Goal: Information Seeking & Learning: Learn about a topic

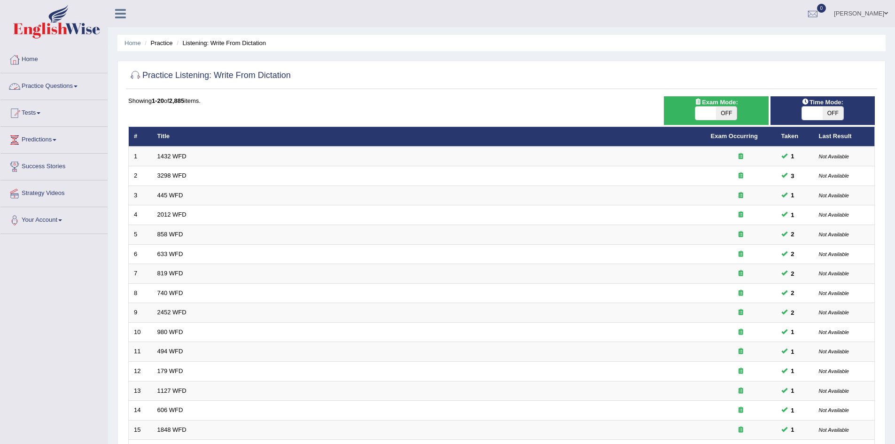
click at [56, 85] on link "Practice Questions" at bounding box center [53, 84] width 107 height 23
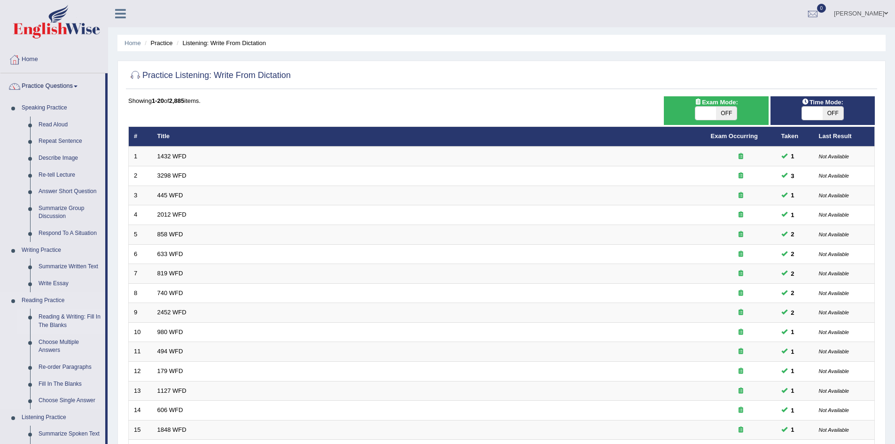
click at [69, 310] on link "Reading & Writing: Fill In The Blanks" at bounding box center [69, 321] width 71 height 25
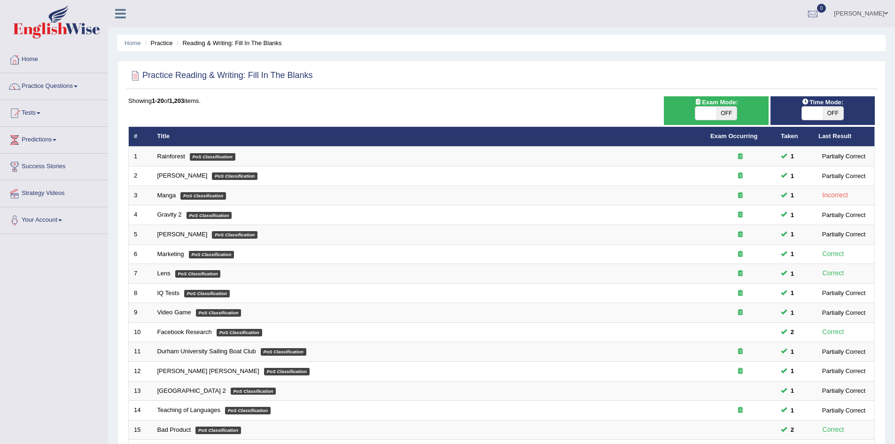
scroll to position [0, 0]
click at [62, 81] on link "Practice Questions" at bounding box center [53, 84] width 107 height 23
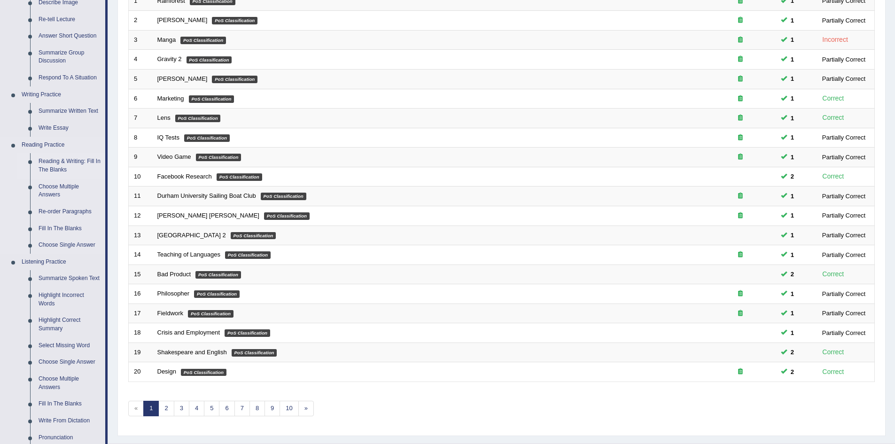
scroll to position [156, 0]
click at [67, 226] on link "Fill In The Blanks" at bounding box center [69, 228] width 71 height 17
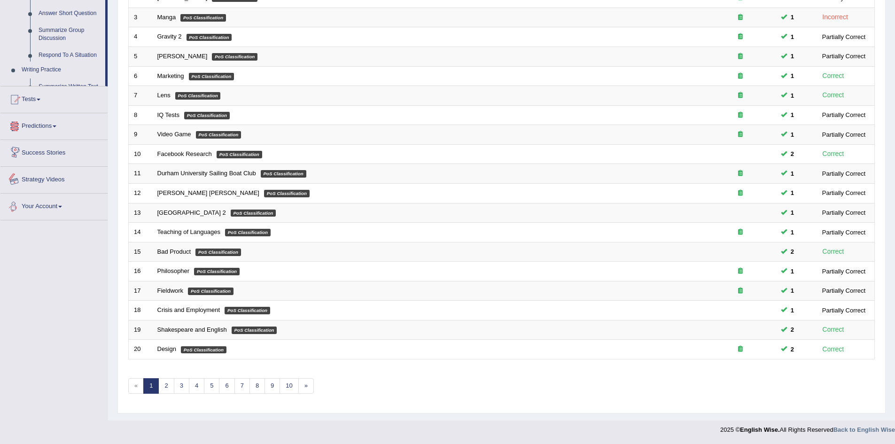
scroll to position [292, 0]
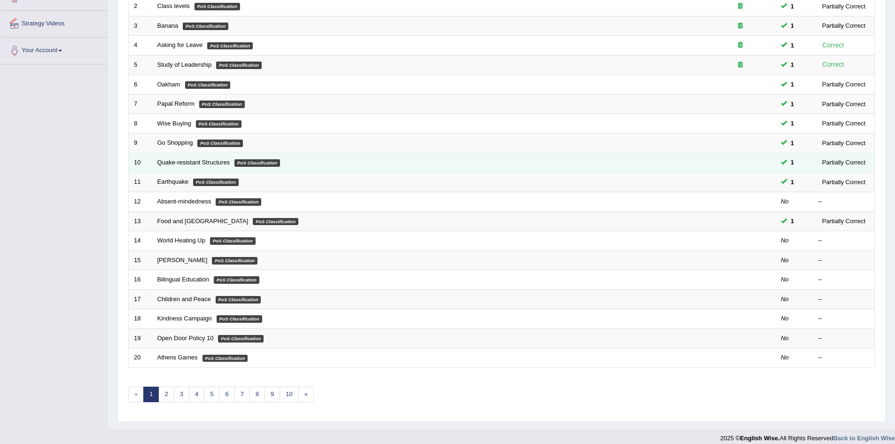
scroll to position [170, 0]
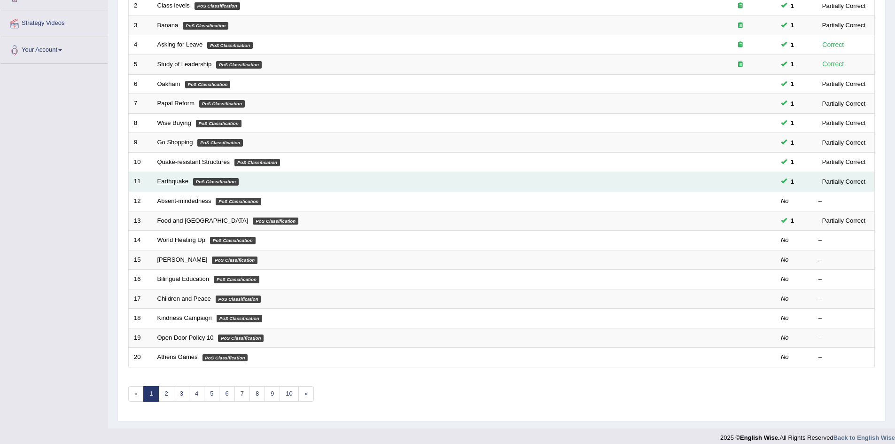
click at [176, 179] on link "Earthquake" at bounding box center [172, 181] width 31 height 7
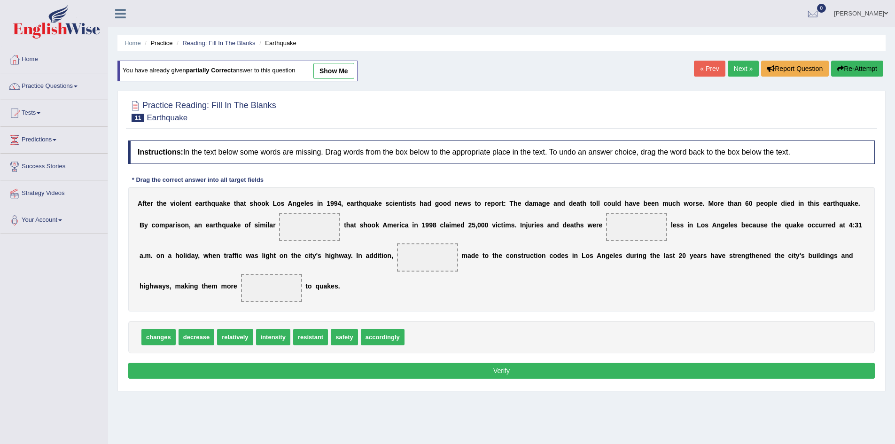
click at [342, 76] on link "show me" at bounding box center [333, 71] width 41 height 16
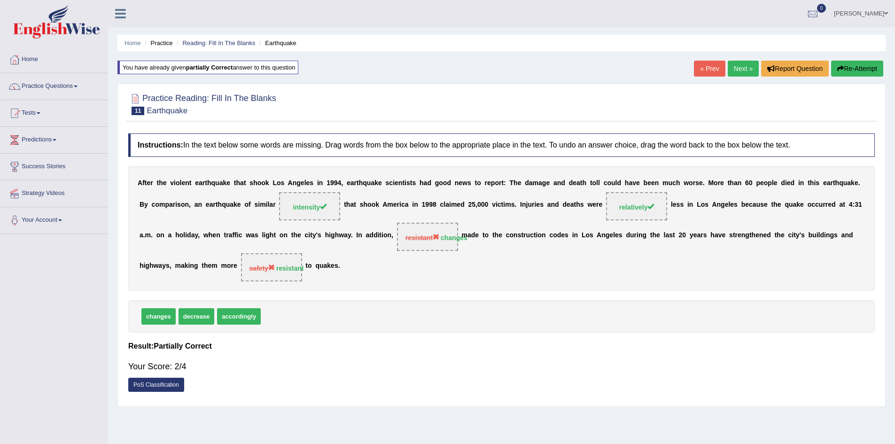
click at [748, 61] on link "Next »" at bounding box center [743, 69] width 31 height 16
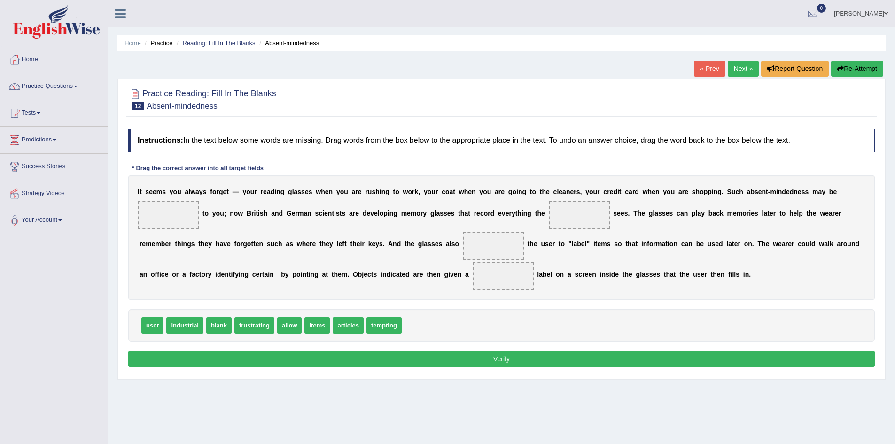
click at [748, 61] on link "Next »" at bounding box center [743, 69] width 31 height 16
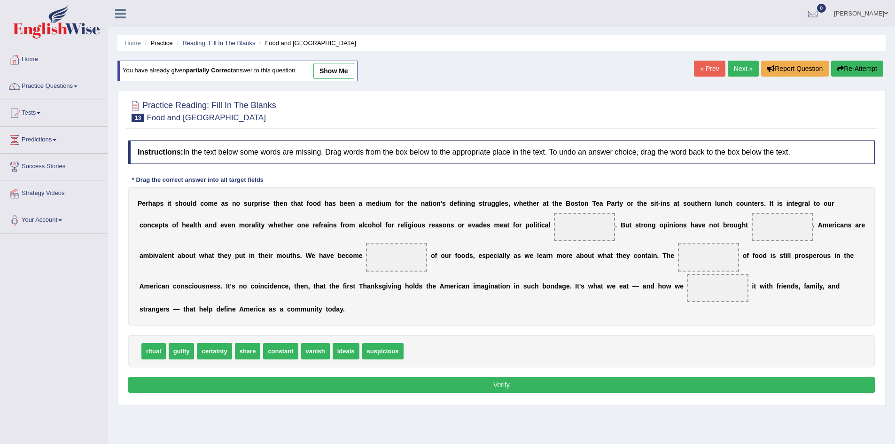
click at [704, 66] on link "« Prev" at bounding box center [709, 69] width 31 height 16
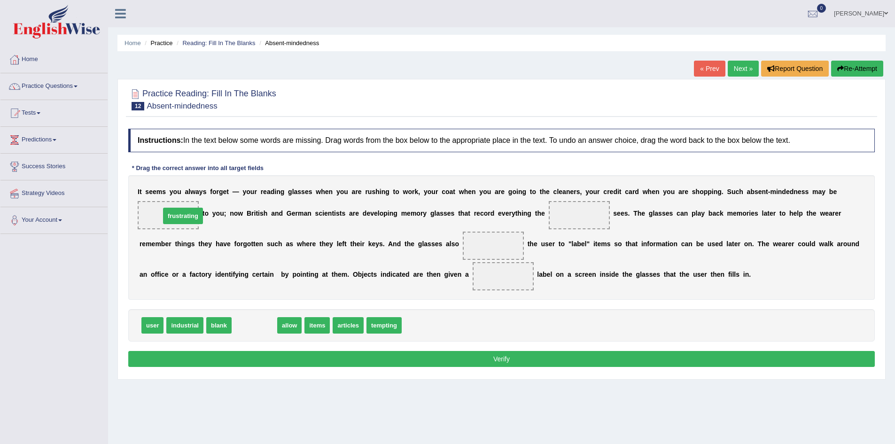
drag, startPoint x: 255, startPoint y: 331, endPoint x: 182, endPoint y: 221, distance: 131.2
drag, startPoint x: 246, startPoint y: 324, endPoint x: 351, endPoint y: 289, distance: 110.0
click at [313, 306] on span "allow" at bounding box center [300, 314] width 25 height 16
drag, startPoint x: 248, startPoint y: 324, endPoint x: 315, endPoint y: 304, distance: 70.4
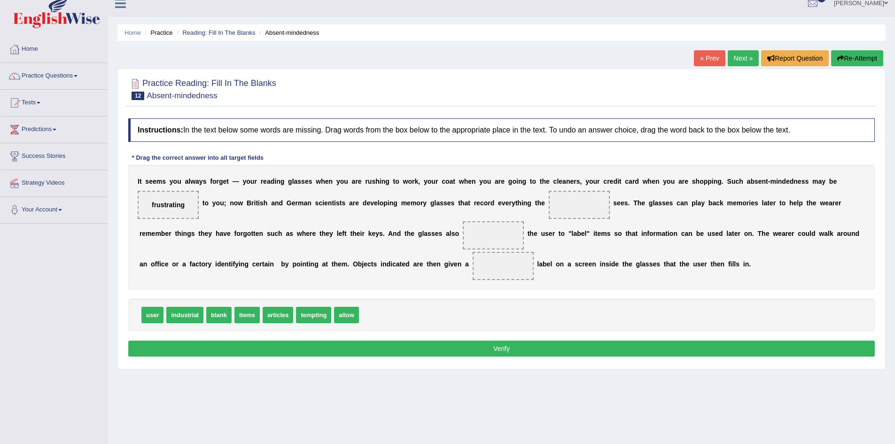
scroll to position [11, 0]
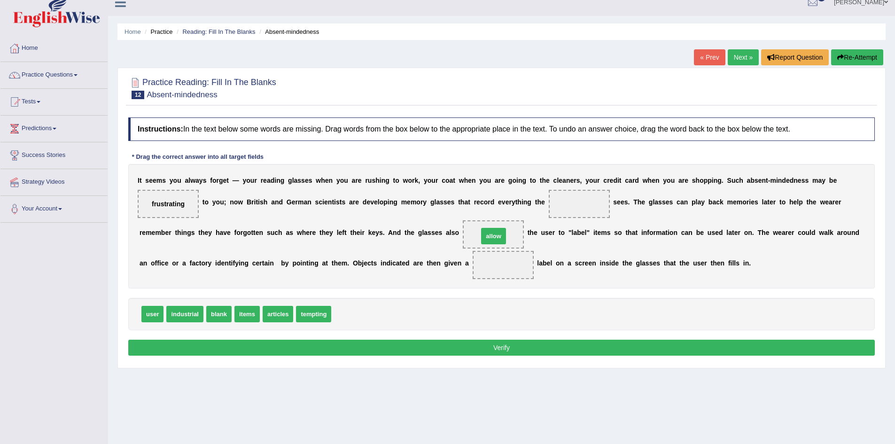
drag, startPoint x: 343, startPoint y: 311, endPoint x: 491, endPoint y: 233, distance: 166.5
click at [887, 257] on div "Home Practice Reading: Fill In The Blanks Absent-mindedness « Prev Next » Repor…" at bounding box center [501, 224] width 787 height 470
drag, startPoint x: 154, startPoint y: 317, endPoint x: 507, endPoint y: 268, distance: 356.2
drag, startPoint x: 250, startPoint y: 311, endPoint x: 595, endPoint y: 215, distance: 358.9
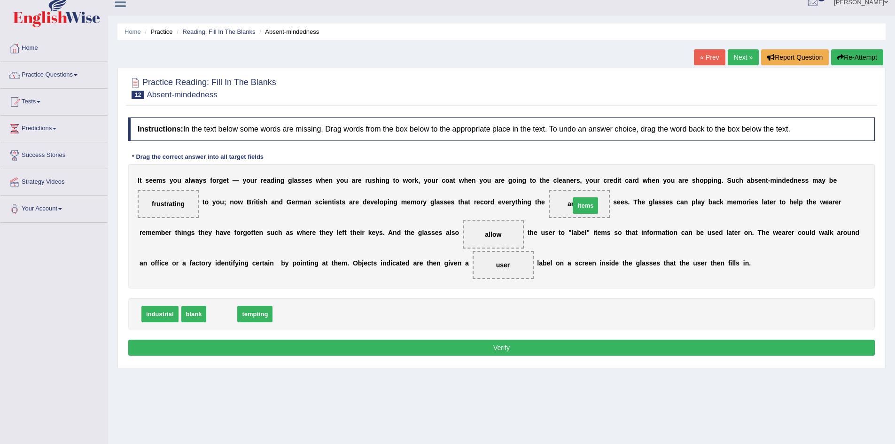
drag, startPoint x: 227, startPoint y: 309, endPoint x: 592, endPoint y: 198, distance: 381.7
click at [592, 198] on span "items" at bounding box center [579, 204] width 61 height 28
drag, startPoint x: 192, startPoint y: 314, endPoint x: 516, endPoint y: 286, distance: 325.0
click at [484, 345] on button "Verify" at bounding box center [501, 348] width 747 height 16
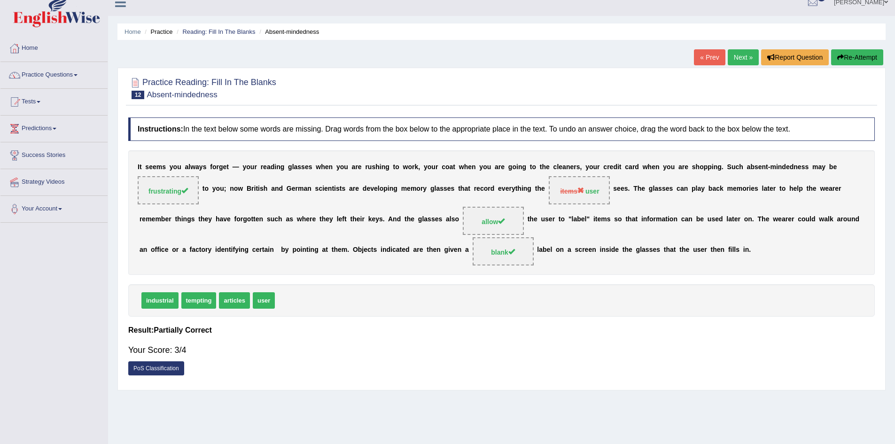
click at [747, 56] on link "Next »" at bounding box center [743, 57] width 31 height 16
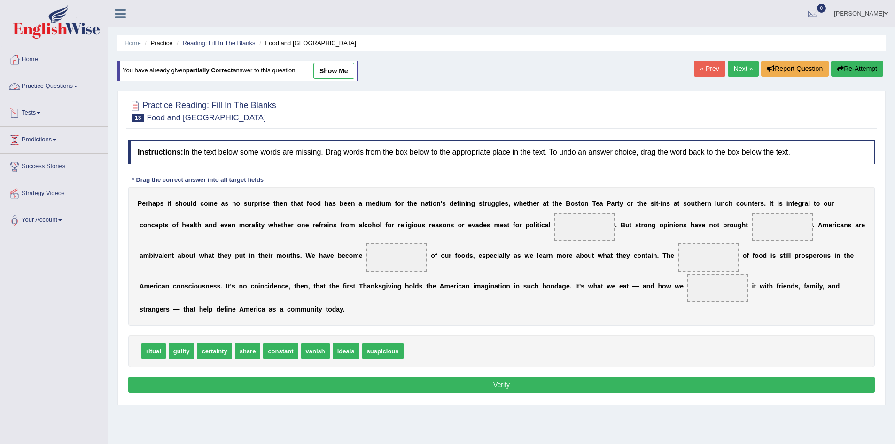
click at [61, 81] on link "Practice Questions" at bounding box center [53, 84] width 107 height 23
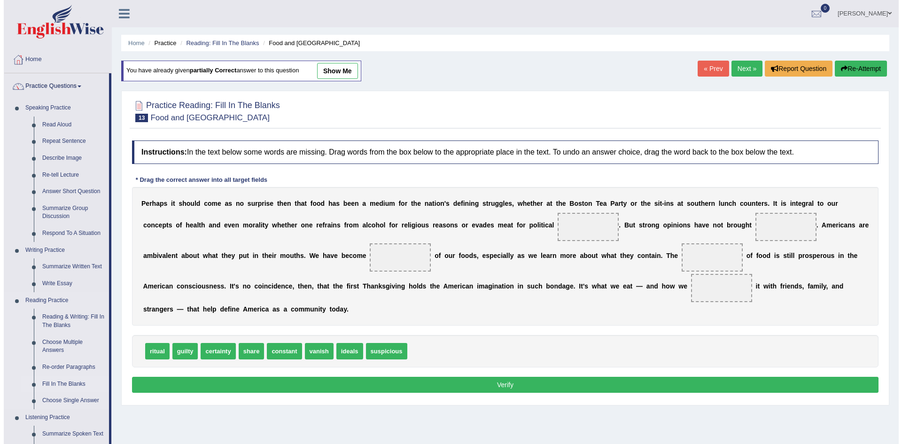
scroll to position [99, 0]
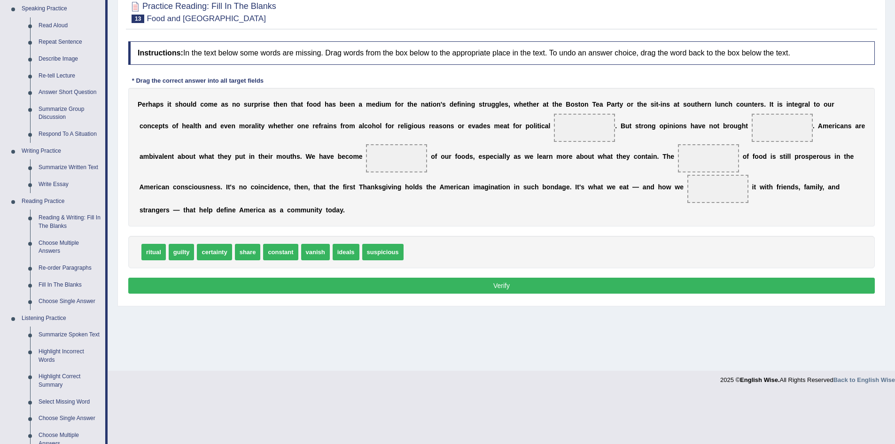
click at [212, 254] on span "certainty" at bounding box center [214, 252] width 35 height 16
drag, startPoint x: 212, startPoint y: 254, endPoint x: 218, endPoint y: 251, distance: 6.7
drag, startPoint x: 345, startPoint y: 250, endPoint x: 396, endPoint y: 158, distance: 104.7
drag, startPoint x: 156, startPoint y: 251, endPoint x: 714, endPoint y: 165, distance: 564.4
drag, startPoint x: 186, startPoint y: 252, endPoint x: 725, endPoint y: 192, distance: 542.2
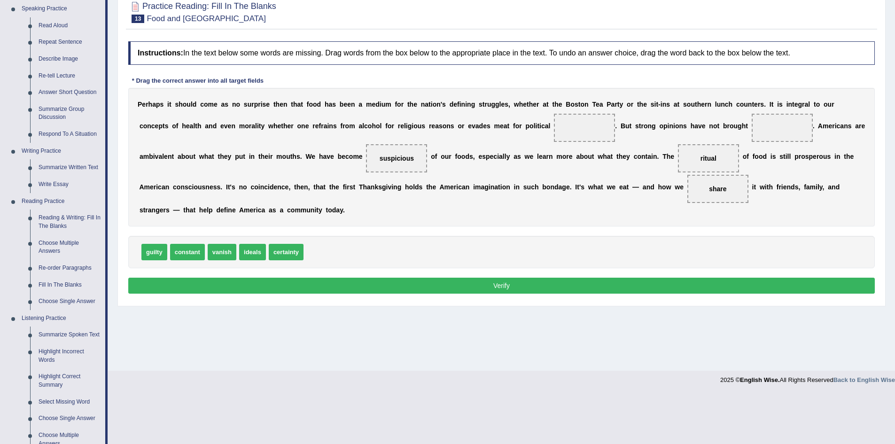
click at [493, 175] on div "P e r h a p s i t s h o u l d c o m e a s n o s u r p r i s e t h e n t h a t f…" at bounding box center [501, 157] width 747 height 139
drag, startPoint x: 259, startPoint y: 248, endPoint x: 606, endPoint y: 118, distance: 370.2
drag, startPoint x: 263, startPoint y: 254, endPoint x: 798, endPoint y: 128, distance: 550.4
click at [606, 284] on button "Verify" at bounding box center [501, 286] width 747 height 16
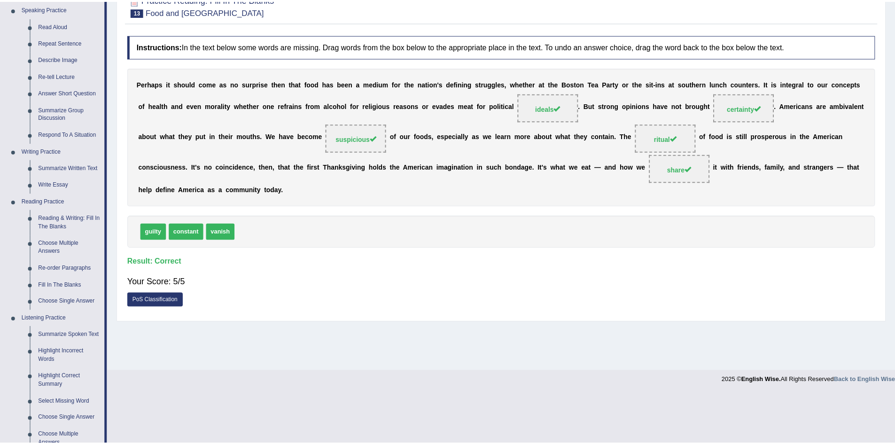
scroll to position [0, 0]
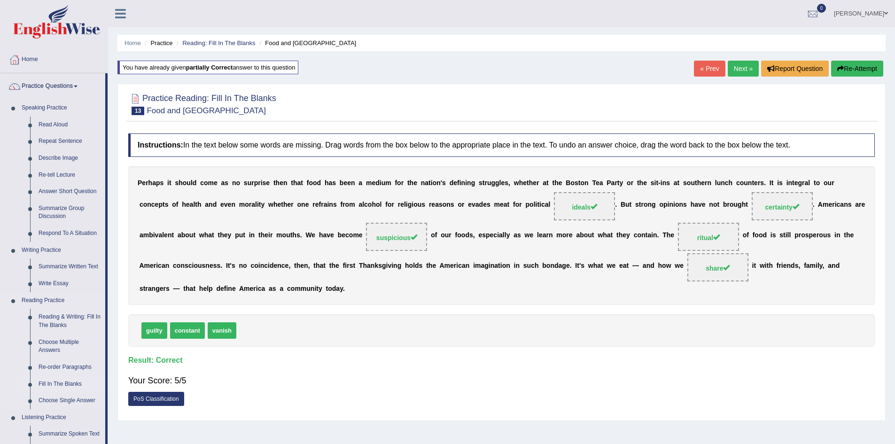
click at [69, 383] on link "Fill In The Blanks" at bounding box center [69, 384] width 71 height 17
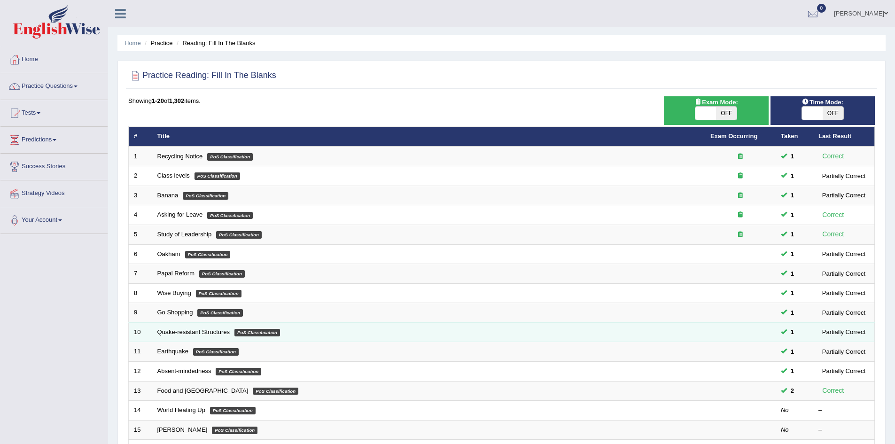
scroll to position [95, 0]
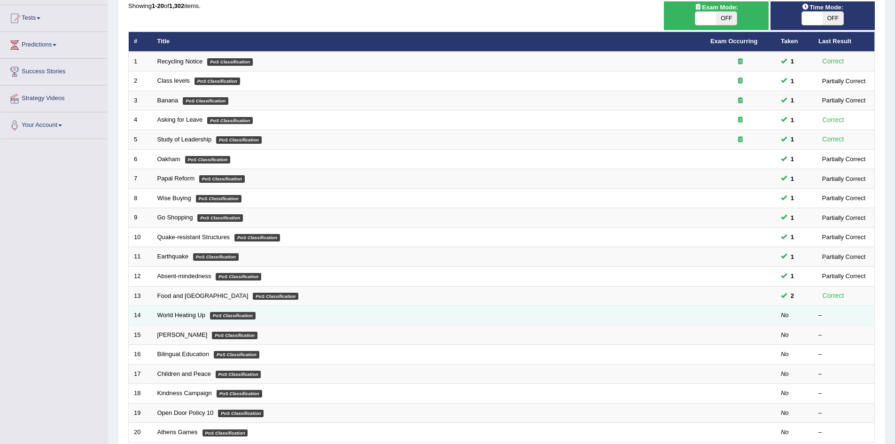
click at [183, 321] on td "World Heating Up PoS Classification" at bounding box center [428, 316] width 553 height 20
click at [188, 316] on link "World Heating Up" at bounding box center [181, 315] width 48 height 7
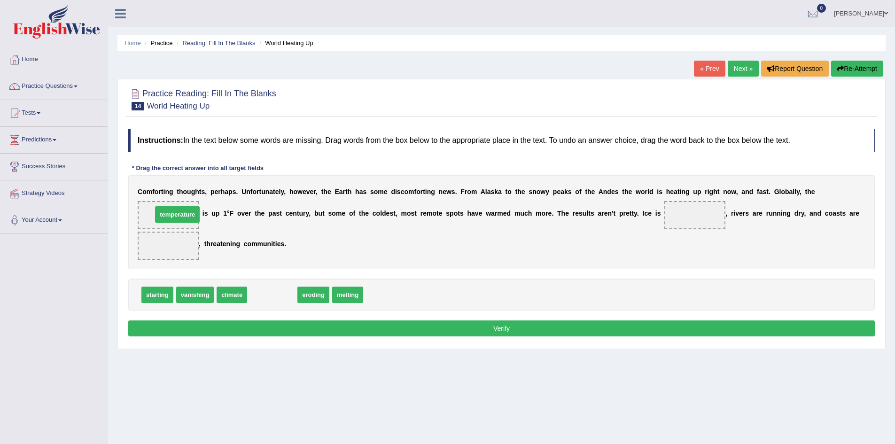
drag, startPoint x: 281, startPoint y: 294, endPoint x: 186, endPoint y: 213, distance: 124.4
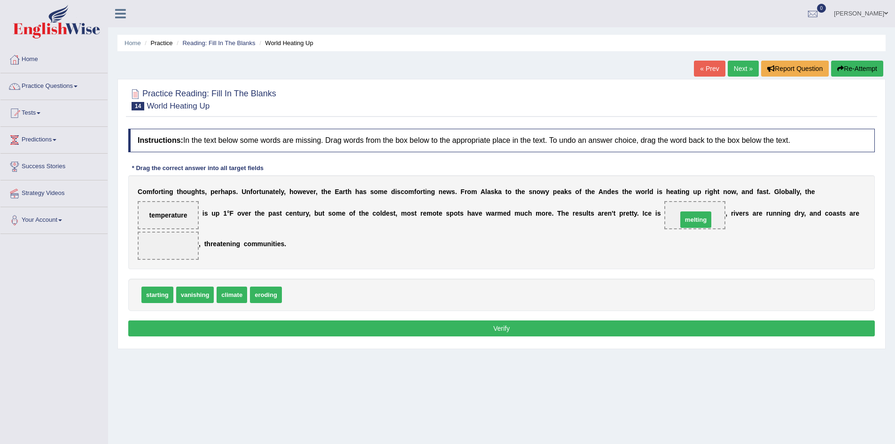
drag, startPoint x: 296, startPoint y: 293, endPoint x: 693, endPoint y: 218, distance: 403.6
drag, startPoint x: 270, startPoint y: 295, endPoint x: 187, endPoint y: 249, distance: 95.1
click at [289, 327] on button "Verify" at bounding box center [501, 328] width 747 height 16
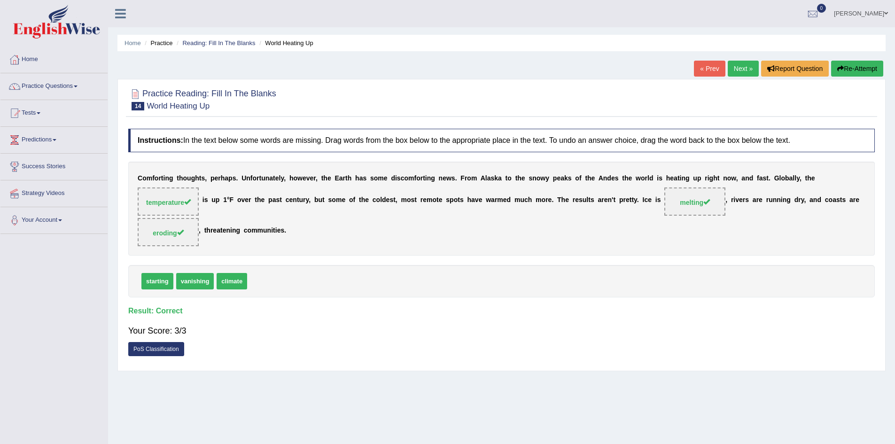
click at [745, 60] on div "Home Practice Reading: Fill In The Blanks World Heating Up « Prev Next » Report…" at bounding box center [501, 235] width 787 height 470
click at [743, 62] on link "Next »" at bounding box center [743, 69] width 31 height 16
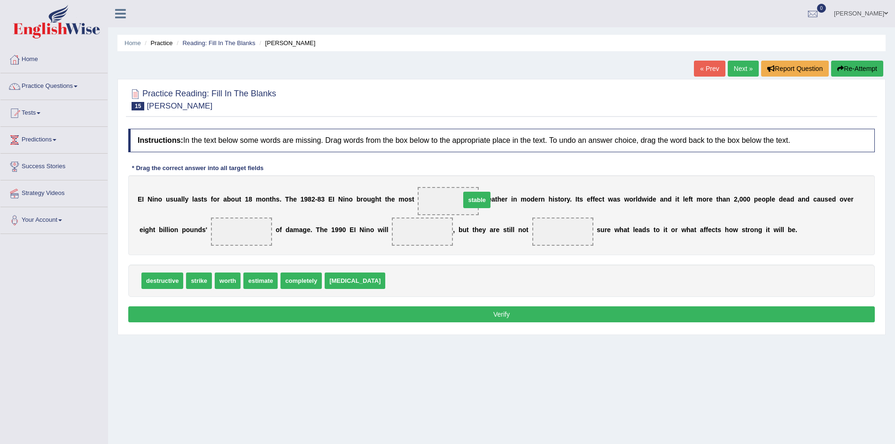
drag, startPoint x: 375, startPoint y: 279, endPoint x: 450, endPoint y: 198, distance: 110.4
drag, startPoint x: 452, startPoint y: 199, endPoint x: 388, endPoint y: 289, distance: 110.3
drag, startPoint x: 168, startPoint y: 280, endPoint x: 456, endPoint y: 206, distance: 297.3
click at [461, 206] on span "destructive" at bounding box center [448, 201] width 61 height 28
click at [518, 198] on b at bounding box center [519, 199] width 4 height 8
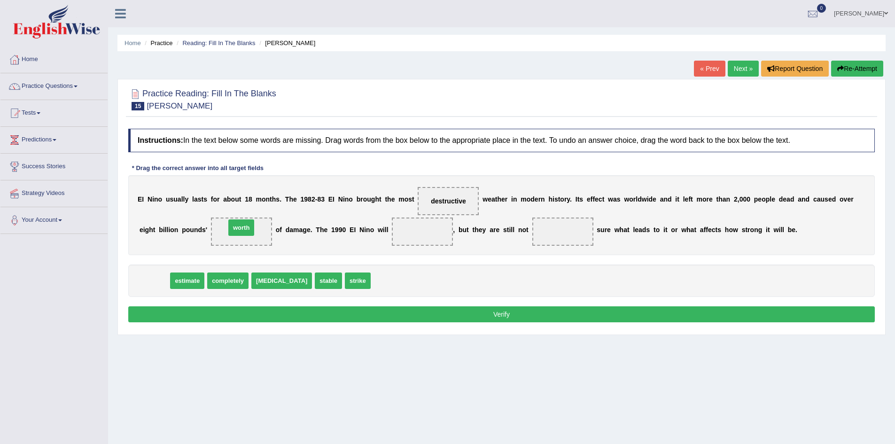
drag, startPoint x: 150, startPoint y: 285, endPoint x: 248, endPoint y: 227, distance: 113.8
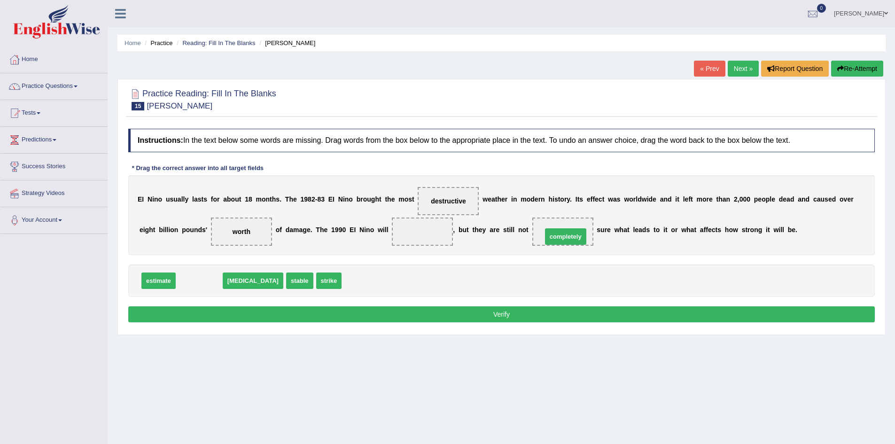
drag, startPoint x: 196, startPoint y: 278, endPoint x: 562, endPoint y: 234, distance: 369.2
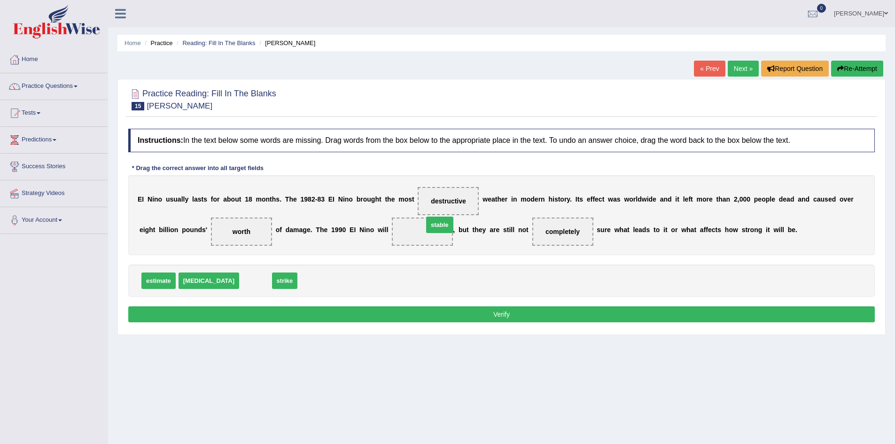
drag, startPoint x: 233, startPoint y: 281, endPoint x: 417, endPoint y: 225, distance: 192.6
click at [395, 312] on button "Verify" at bounding box center [501, 314] width 747 height 16
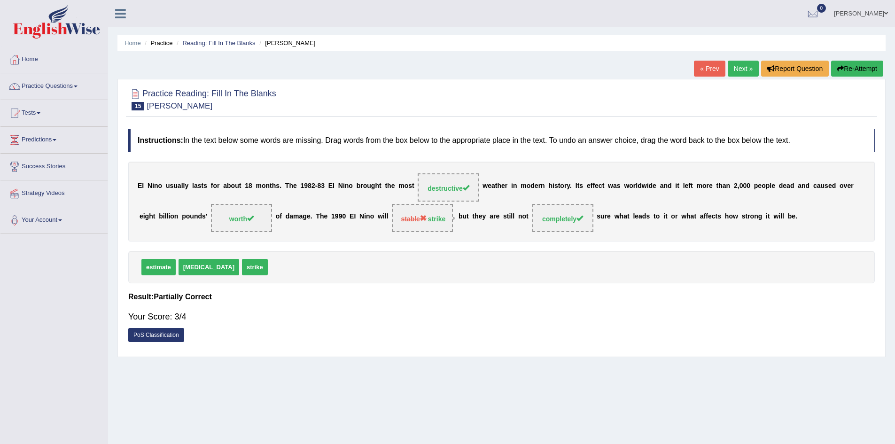
click at [740, 65] on link "Next »" at bounding box center [743, 69] width 31 height 16
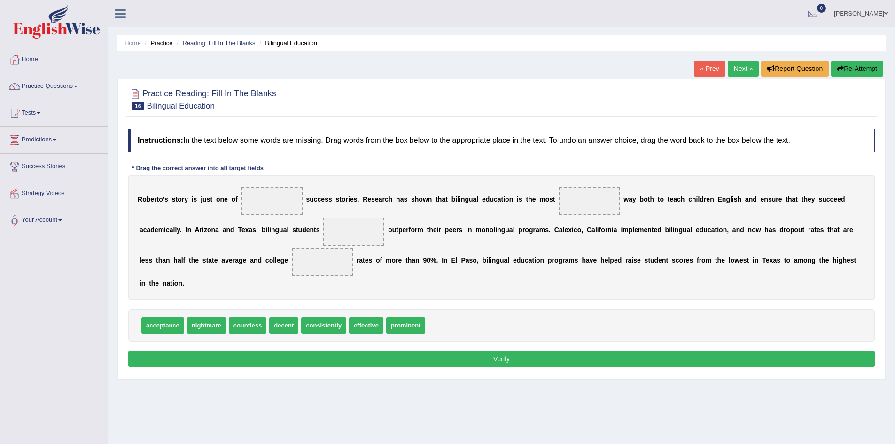
click at [360, 325] on span "effective" at bounding box center [366, 325] width 34 height 16
drag, startPoint x: 360, startPoint y: 325, endPoint x: 367, endPoint y: 312, distance: 14.7
drag, startPoint x: 410, startPoint y: 327, endPoint x: 380, endPoint y: 327, distance: 30.1
drag, startPoint x: 380, startPoint y: 327, endPoint x: 506, endPoint y: 270, distance: 138.4
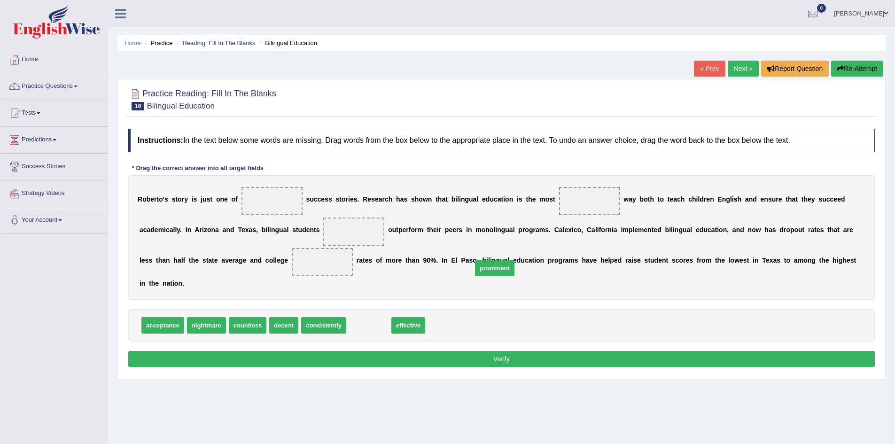
click at [506, 270] on span "prominent" at bounding box center [494, 268] width 39 height 16
drag, startPoint x: 412, startPoint y: 325, endPoint x: 600, endPoint y: 200, distance: 225.3
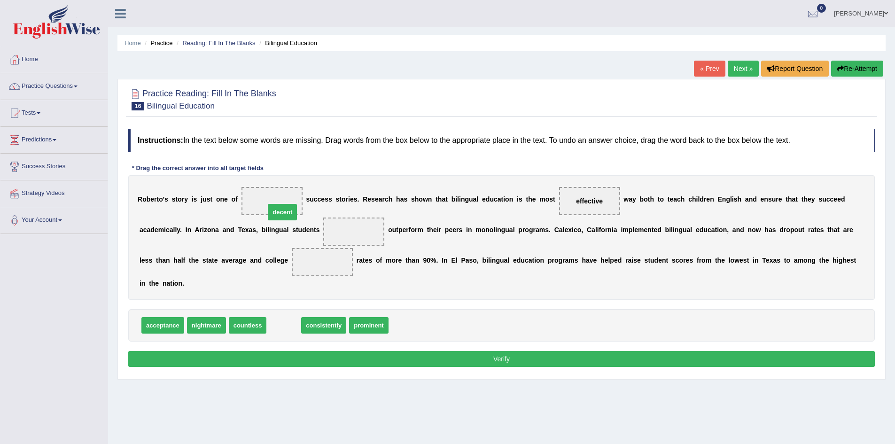
drag, startPoint x: 283, startPoint y: 333, endPoint x: 279, endPoint y: 220, distance: 113.3
drag, startPoint x: 301, startPoint y: 324, endPoint x: 380, endPoint y: 228, distance: 124.5
click at [537, 237] on div "R o b e r t o ' s s t o r y i s j u s t o n e o f decent s u c c e s s s t o r …" at bounding box center [501, 237] width 747 height 125
click at [165, 319] on span "acceptance" at bounding box center [162, 325] width 43 height 16
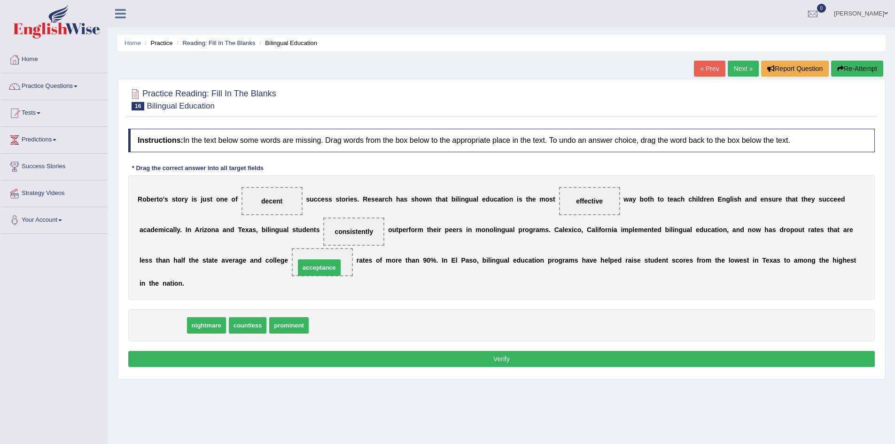
drag, startPoint x: 165, startPoint y: 322, endPoint x: 321, endPoint y: 263, distance: 167.1
click at [322, 354] on button "Verify" at bounding box center [501, 359] width 747 height 16
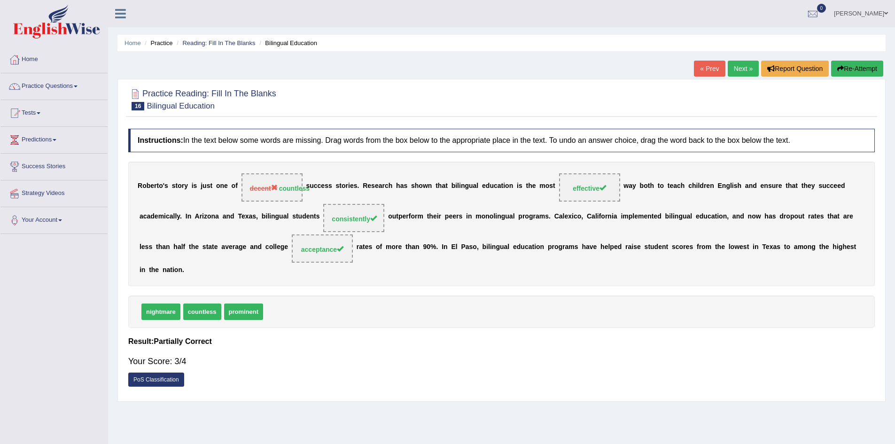
click at [744, 64] on link "Next »" at bounding box center [743, 69] width 31 height 16
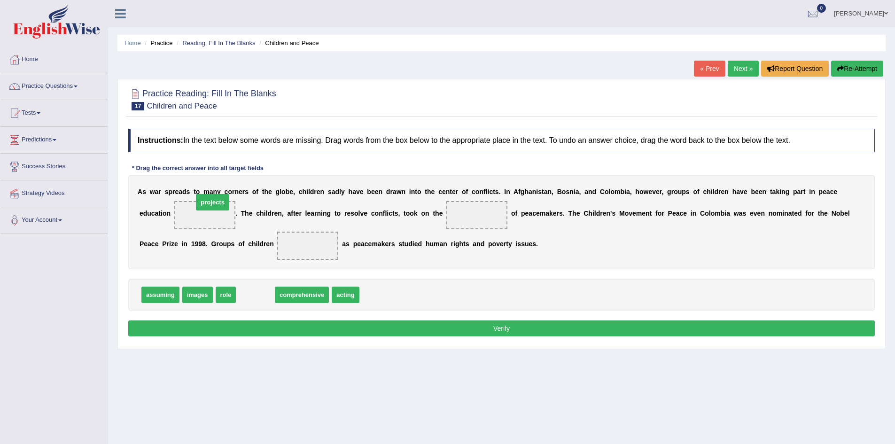
drag, startPoint x: 257, startPoint y: 296, endPoint x: 214, endPoint y: 217, distance: 90.6
drag, startPoint x: 226, startPoint y: 300, endPoint x: 203, endPoint y: 218, distance: 85.7
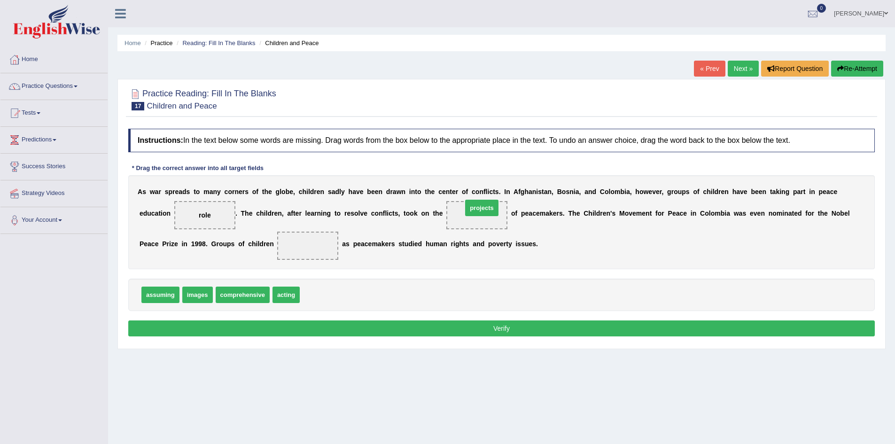
drag, startPoint x: 325, startPoint y: 292, endPoint x: 487, endPoint y: 205, distance: 184.4
drag, startPoint x: 288, startPoint y: 289, endPoint x: 307, endPoint y: 236, distance: 56.0
click at [447, 333] on button "Verify" at bounding box center [501, 328] width 747 height 16
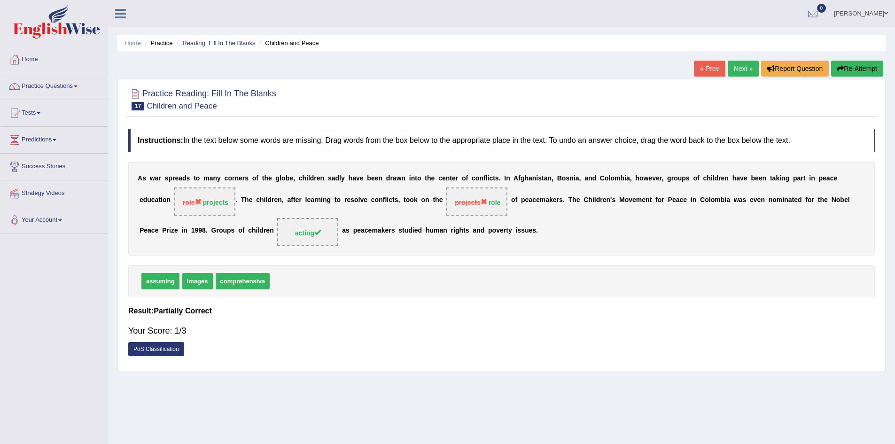
click at [740, 66] on link "Next »" at bounding box center [743, 69] width 31 height 16
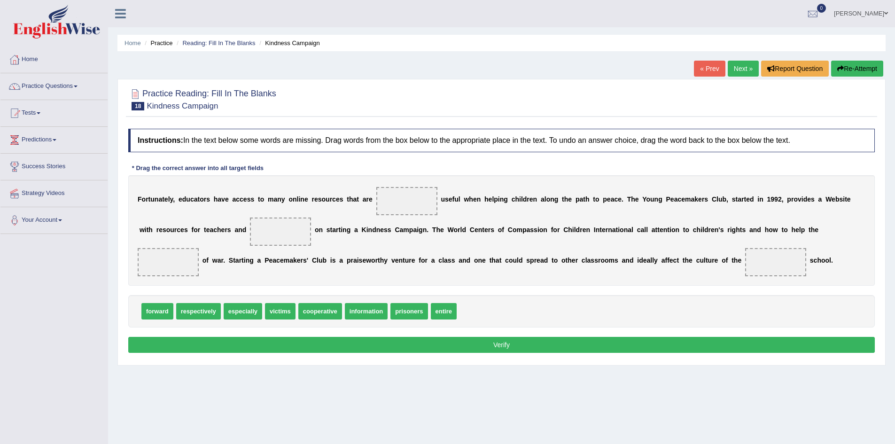
click at [675, 224] on div "F o r t u n a t e l y , e d u c a t o r s h a v e a c c e s s t o m a n y o n l…" at bounding box center [501, 230] width 747 height 110
drag, startPoint x: 418, startPoint y: 309, endPoint x: 281, endPoint y: 225, distance: 160.3
drag, startPoint x: 278, startPoint y: 315, endPoint x: 164, endPoint y: 279, distance: 119.9
drag, startPoint x: 380, startPoint y: 309, endPoint x: 772, endPoint y: 255, distance: 396.0
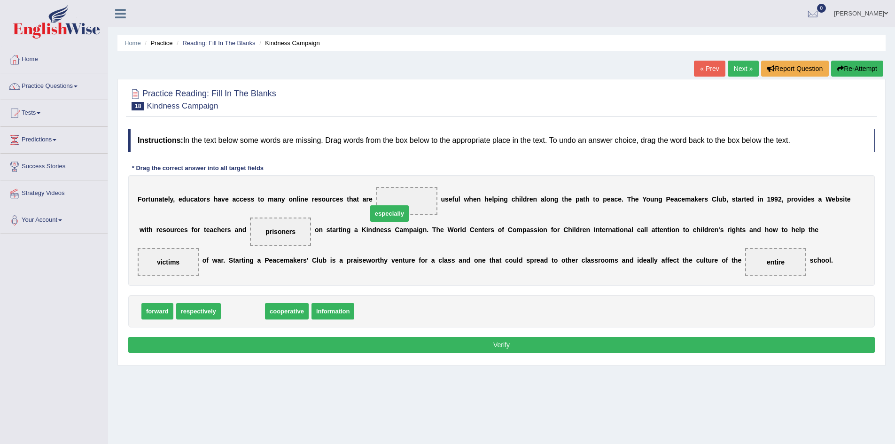
drag, startPoint x: 249, startPoint y: 313, endPoint x: 400, endPoint y: 212, distance: 182.3
click at [382, 342] on button "Verify" at bounding box center [501, 345] width 747 height 16
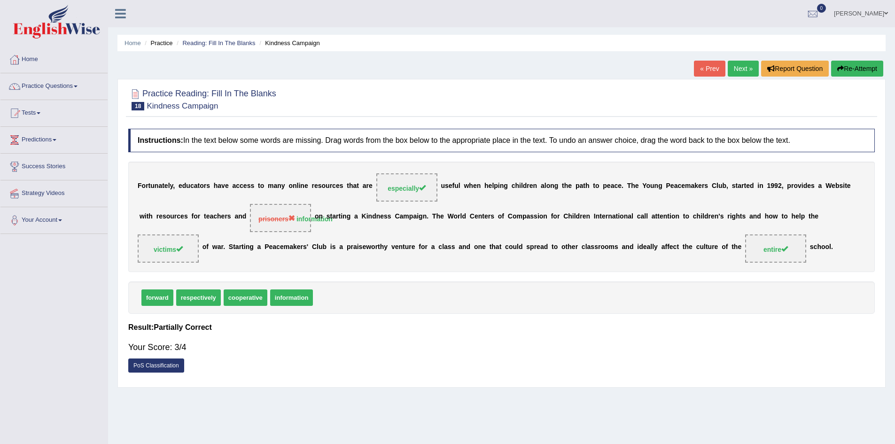
click at [741, 67] on link "Next »" at bounding box center [743, 69] width 31 height 16
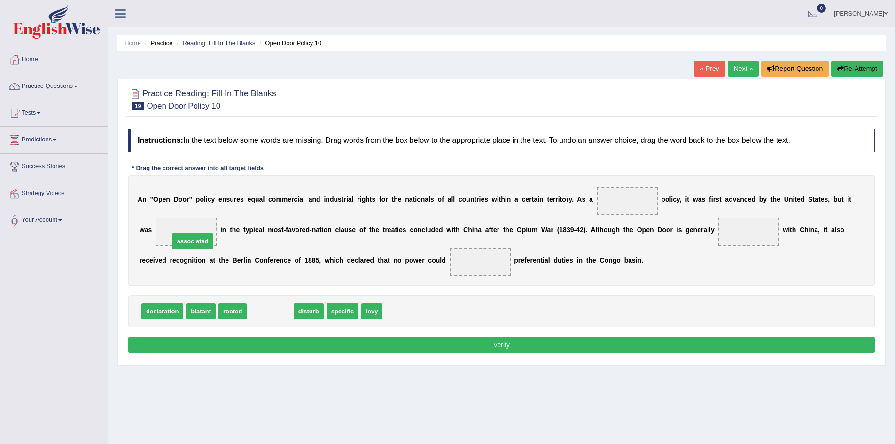
drag, startPoint x: 274, startPoint y: 311, endPoint x: 196, endPoint y: 241, distance: 104.5
drag, startPoint x: 187, startPoint y: 236, endPoint x: 443, endPoint y: 186, distance: 261.0
click at [443, 186] on div "A n " O p e n D o o r " p o l i c y e n s u r e s e q u a l c o m m e r c i a l…" at bounding box center [501, 230] width 747 height 110
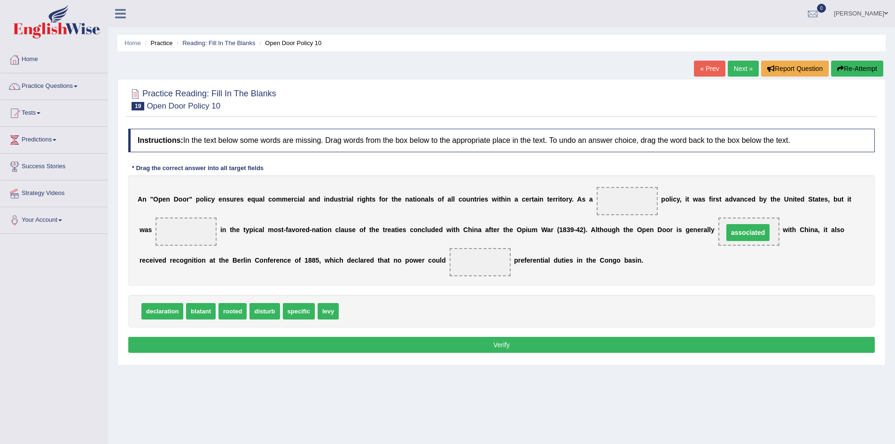
drag, startPoint x: 195, startPoint y: 233, endPoint x: 756, endPoint y: 234, distance: 562.0
drag, startPoint x: 234, startPoint y: 312, endPoint x: 194, endPoint y: 239, distance: 84.1
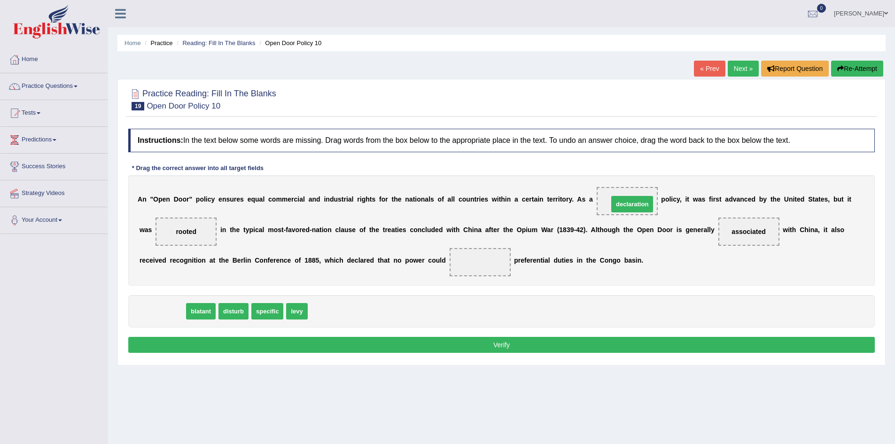
drag, startPoint x: 164, startPoint y: 319, endPoint x: 635, endPoint y: 211, distance: 483.3
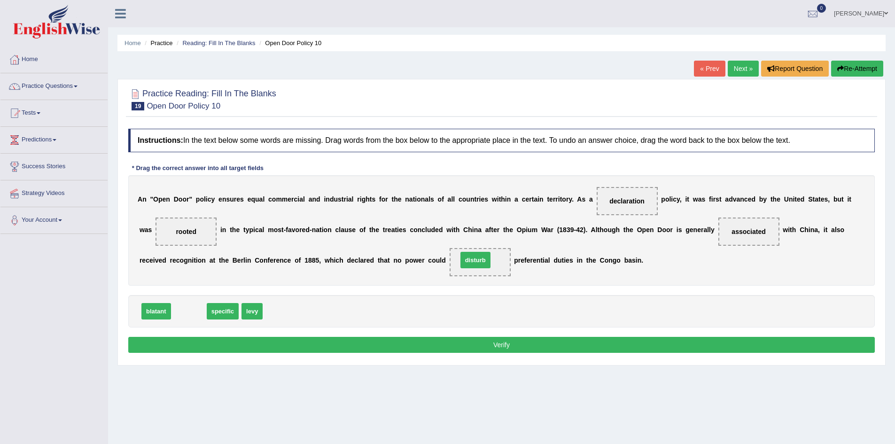
drag, startPoint x: 187, startPoint y: 313, endPoint x: 474, endPoint y: 262, distance: 291.2
click at [449, 346] on button "Verify" at bounding box center [501, 345] width 747 height 16
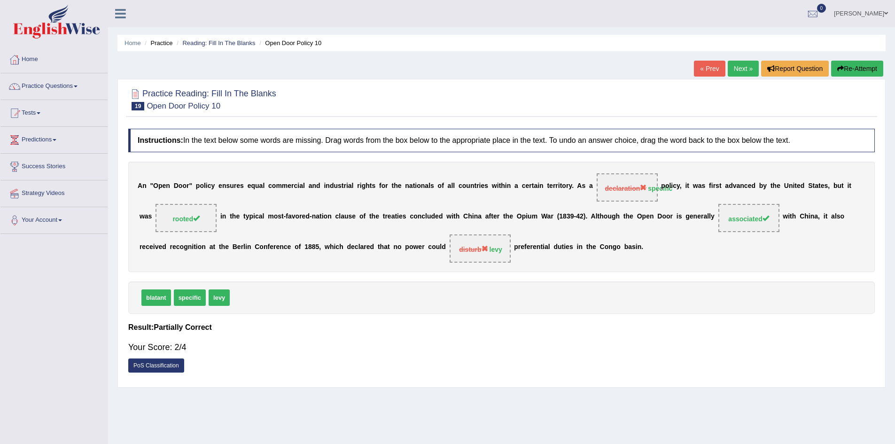
click at [743, 71] on link "Next »" at bounding box center [743, 69] width 31 height 16
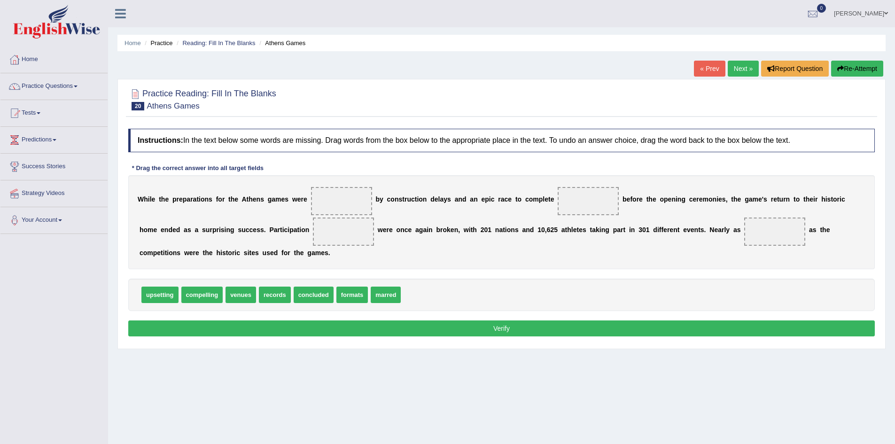
click at [644, 109] on div at bounding box center [501, 99] width 747 height 29
drag, startPoint x: 355, startPoint y: 296, endPoint x: 570, endPoint y: 198, distance: 236.7
drag, startPoint x: 217, startPoint y: 296, endPoint x: 364, endPoint y: 203, distance: 173.4
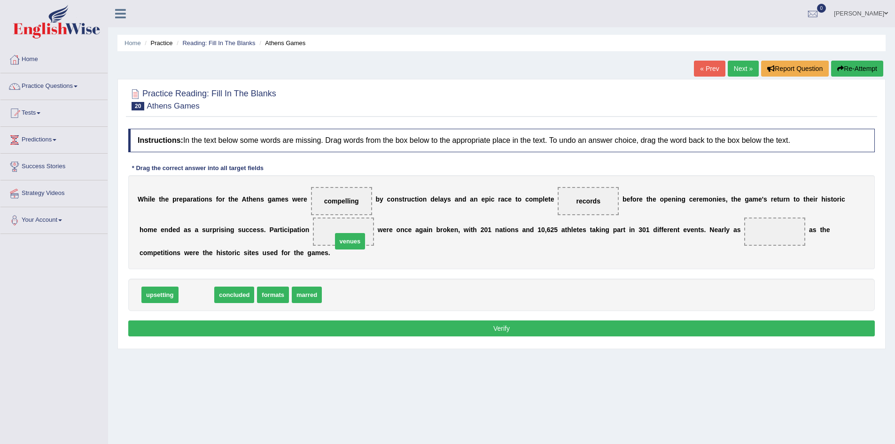
drag, startPoint x: 195, startPoint y: 292, endPoint x: 349, endPoint y: 237, distance: 163.0
drag, startPoint x: 169, startPoint y: 296, endPoint x: 344, endPoint y: 355, distance: 185.0
click at [344, 355] on div "Home Practice Reading: Fill In The Blanks Athens Games « Prev Next » Report Que…" at bounding box center [501, 235] width 787 height 470
drag, startPoint x: 333, startPoint y: 265, endPoint x: 765, endPoint y: 231, distance: 433.2
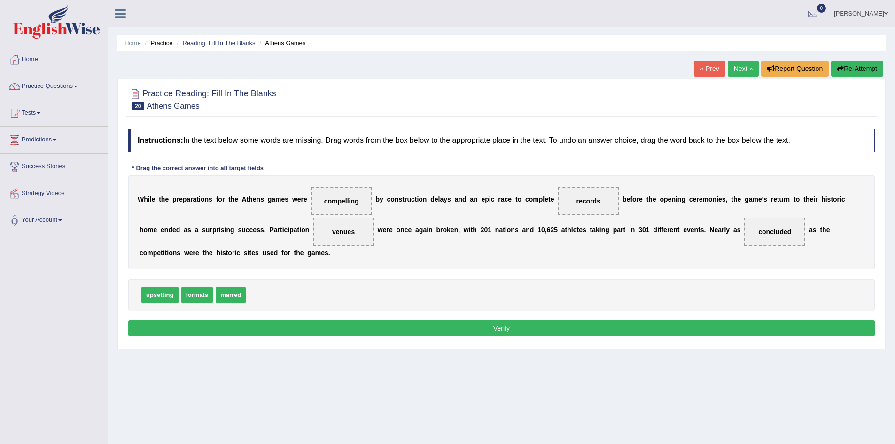
click at [609, 334] on button "Verify" at bounding box center [501, 328] width 747 height 16
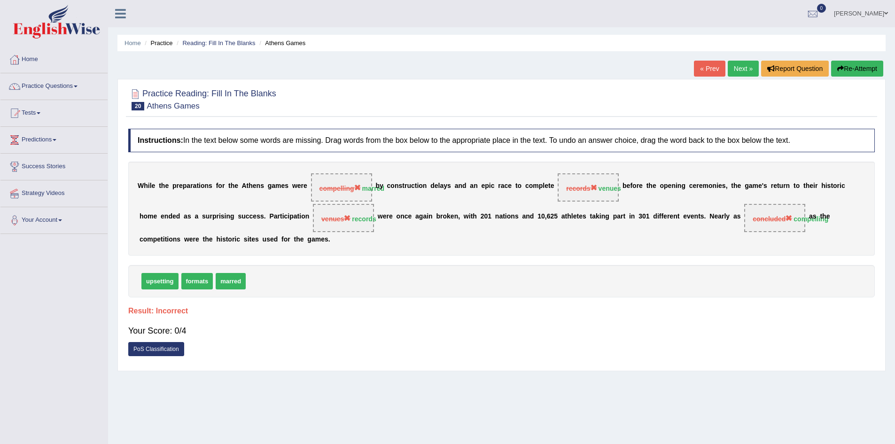
click at [866, 64] on button "Re-Attempt" at bounding box center [857, 69] width 52 height 16
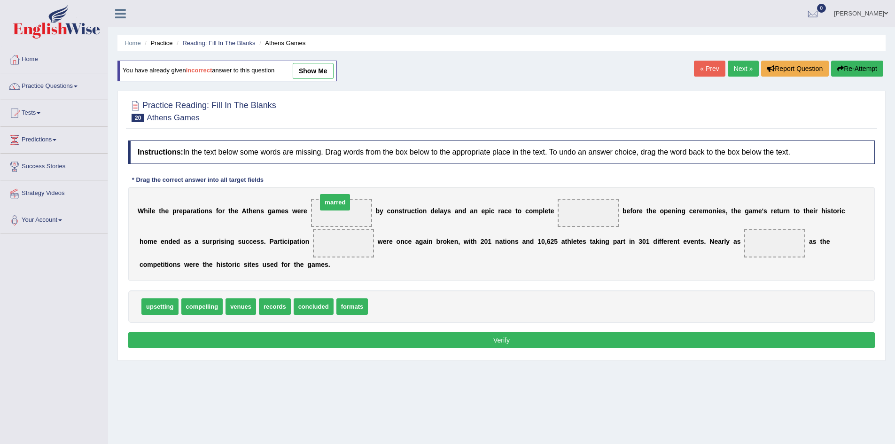
drag, startPoint x: 393, startPoint y: 310, endPoint x: 343, endPoint y: 205, distance: 115.8
click at [328, 66] on link "show me" at bounding box center [313, 71] width 41 height 16
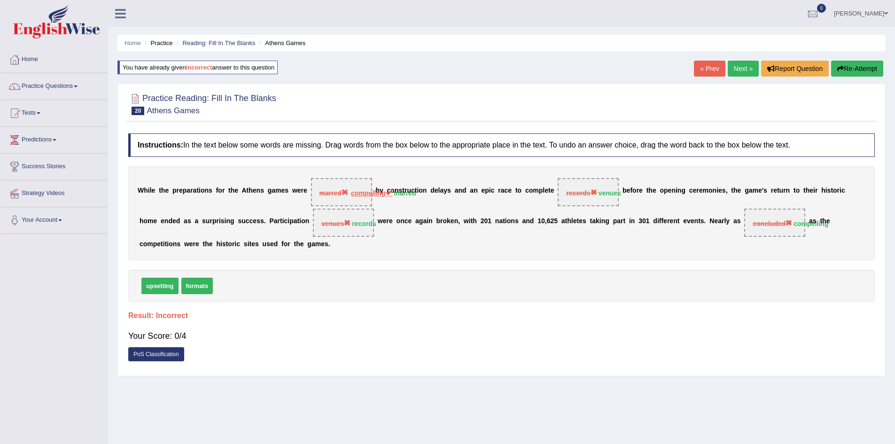
click at [842, 71] on button "Re-Attempt" at bounding box center [857, 69] width 52 height 16
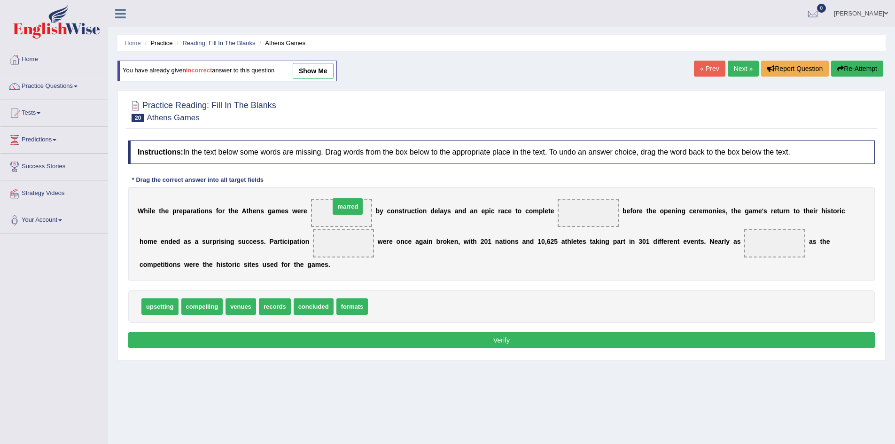
drag, startPoint x: 392, startPoint y: 301, endPoint x: 354, endPoint y: 201, distance: 106.6
drag, startPoint x: 237, startPoint y: 312, endPoint x: 593, endPoint y: 210, distance: 369.9
drag, startPoint x: 287, startPoint y: 273, endPoint x: 330, endPoint y: 257, distance: 46.3
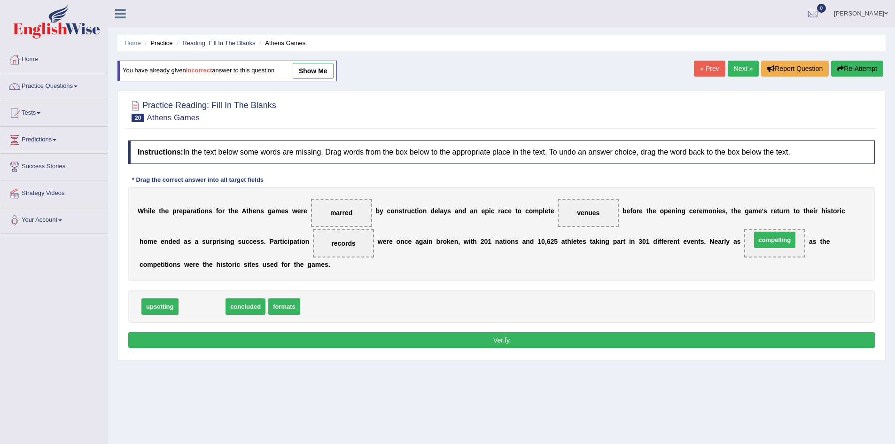
drag, startPoint x: 193, startPoint y: 301, endPoint x: 765, endPoint y: 234, distance: 576.8
click at [455, 340] on button "Verify" at bounding box center [501, 340] width 747 height 16
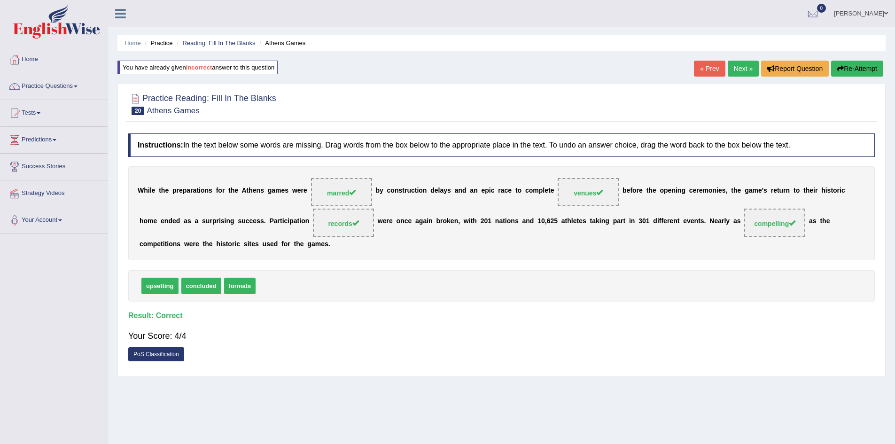
click at [742, 79] on div "« Prev Next » Report Question Re-Attempt" at bounding box center [790, 70] width 192 height 18
